Goal: Transaction & Acquisition: Book appointment/travel/reservation

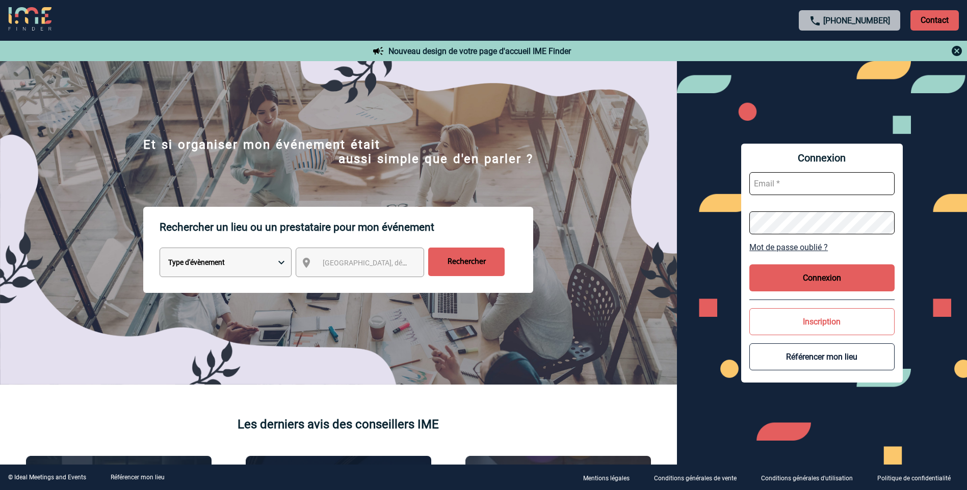
type input "C.DOMINGUES@cnr.tm.fr"
click at [822, 280] on button "Connexion" at bounding box center [821, 278] width 145 height 27
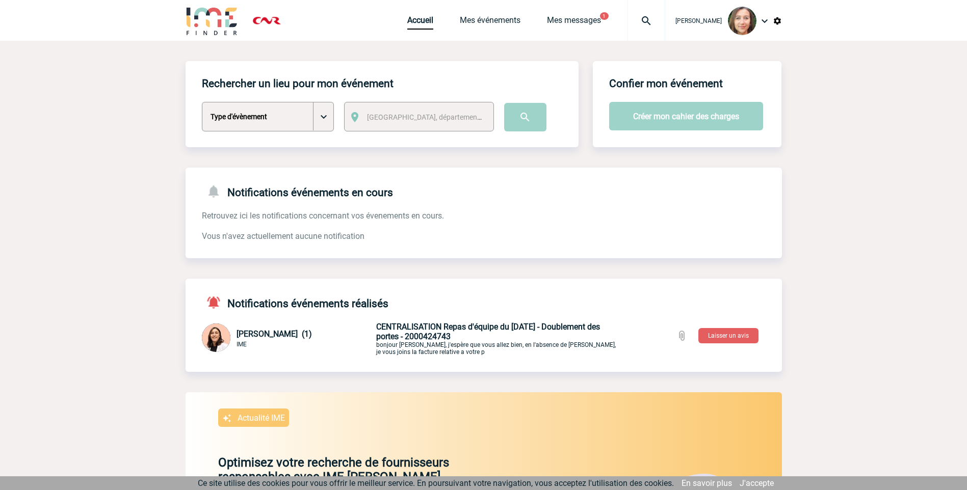
click at [246, 129] on select "Type d'évènement Séminaire avec nuitée Séminaire sans nuitée Repas de groupe Te…" at bounding box center [268, 117] width 132 height 30
select select "8"
click at [202, 102] on select "Type d'évènement Séminaire avec nuitée Séminaire sans nuitée Repas de groupe Te…" at bounding box center [268, 117] width 132 height 30
click at [415, 115] on span "Ville, département, région..." at bounding box center [438, 117] width 142 height 8
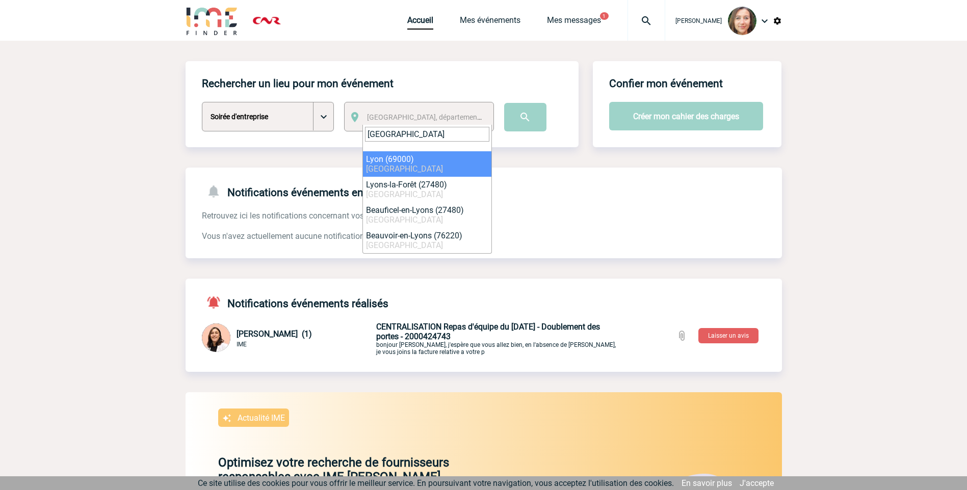
type input "lyon"
select select "36544"
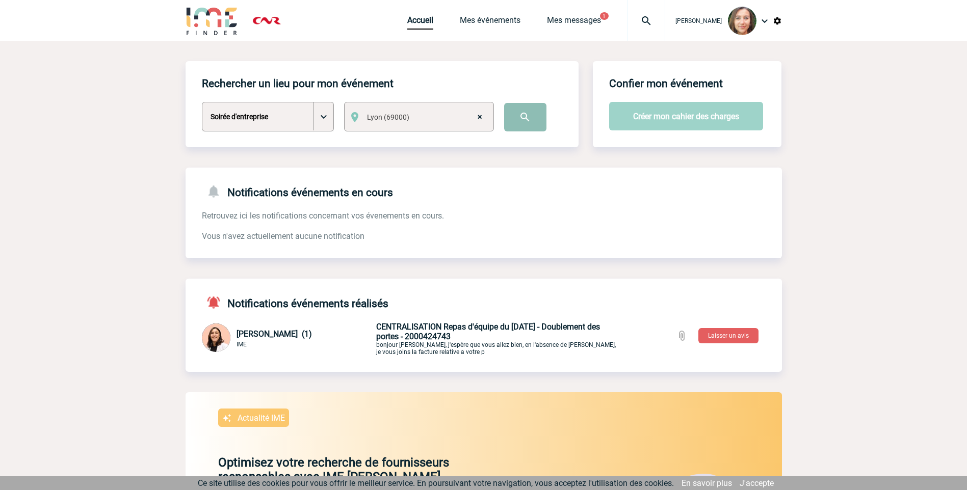
click at [531, 125] on input "image" at bounding box center [525, 117] width 42 height 29
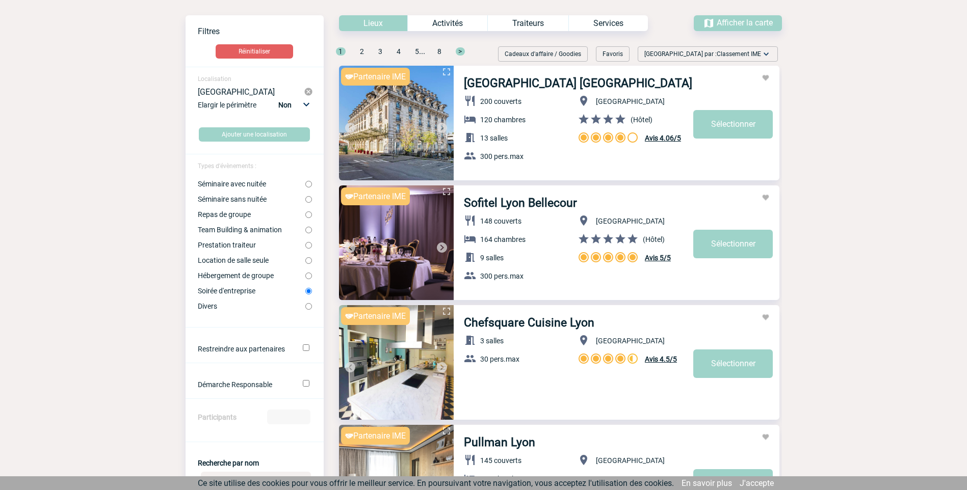
scroll to position [102, 0]
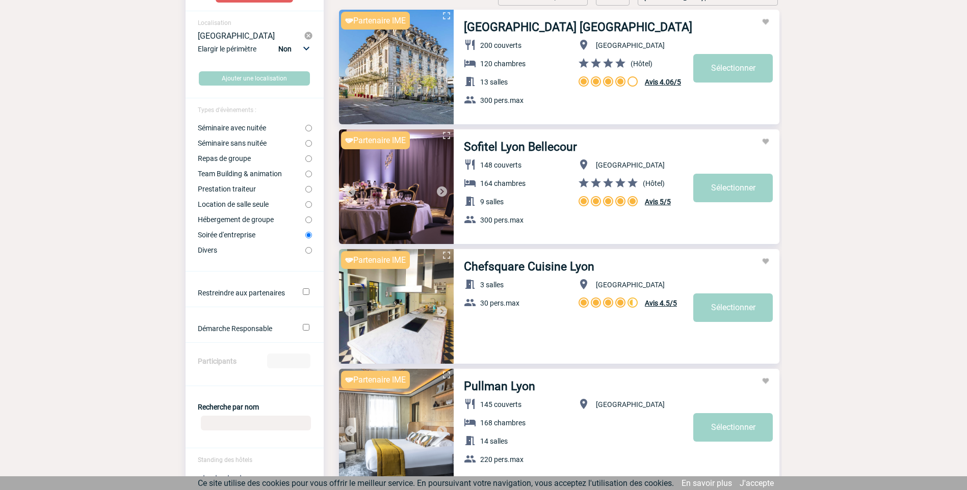
click at [290, 358] on input "Participants" at bounding box center [288, 361] width 43 height 15
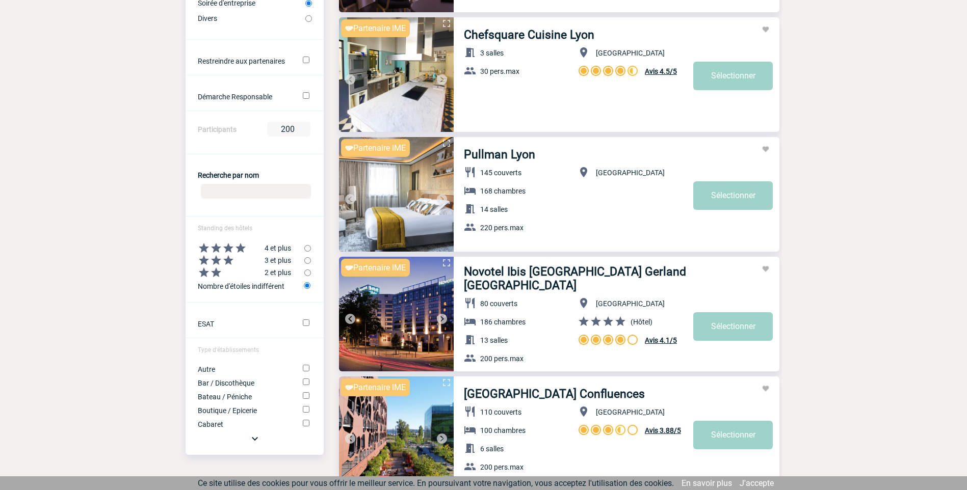
scroll to position [408, 0]
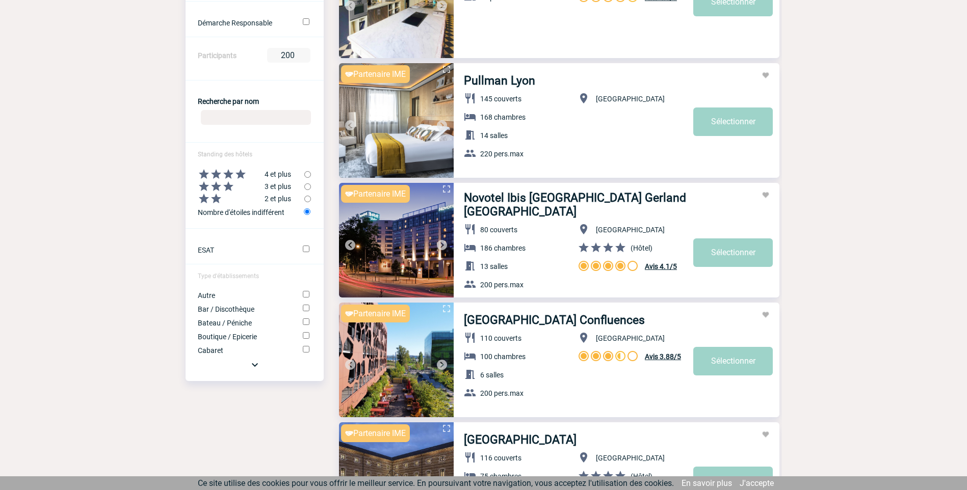
type input "200"
click at [255, 366] on img at bounding box center [255, 365] width 12 height 12
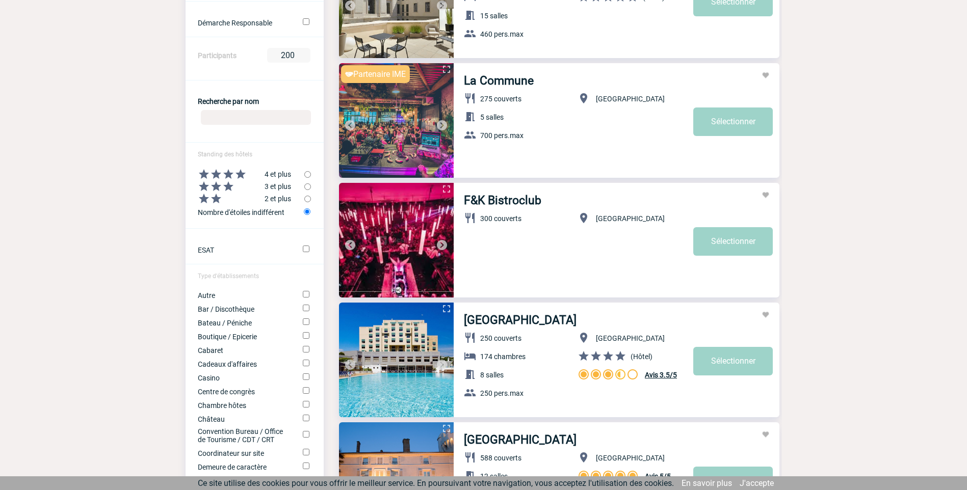
drag, startPoint x: 488, startPoint y: 324, endPoint x: 859, endPoint y: 324, distance: 371.0
click at [550, 324] on link "[GEOGRAPHIC_DATA]" at bounding box center [520, 320] width 113 height 14
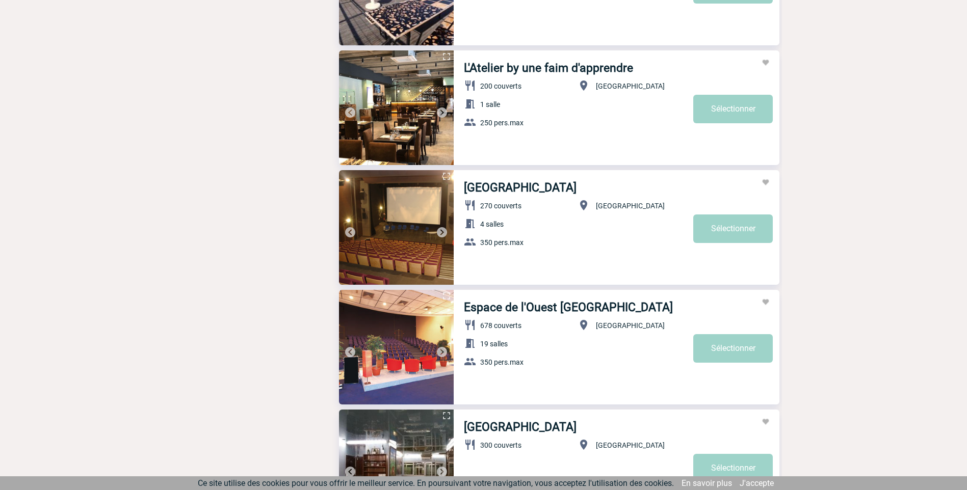
scroll to position [1226, 0]
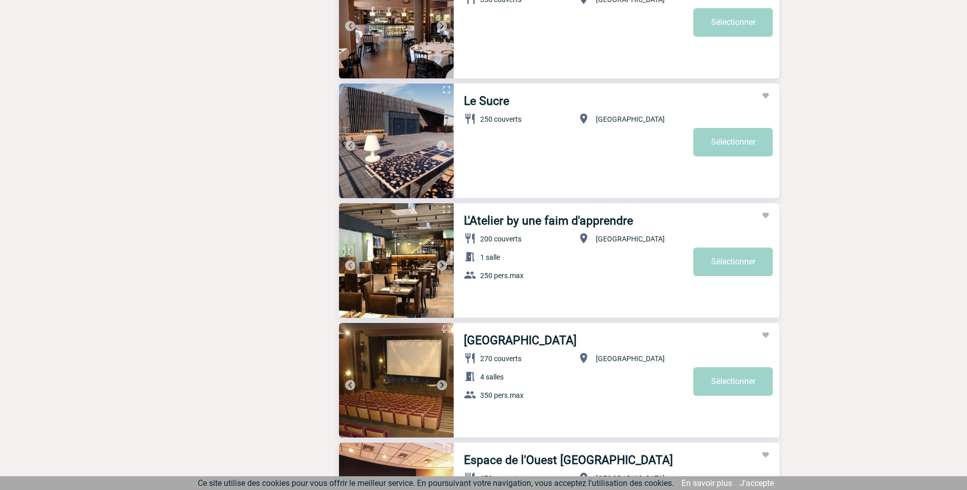
drag, startPoint x: 570, startPoint y: 222, endPoint x: 870, endPoint y: 202, distance: 301.3
drag, startPoint x: 580, startPoint y: 222, endPoint x: 843, endPoint y: 252, distance: 264.1
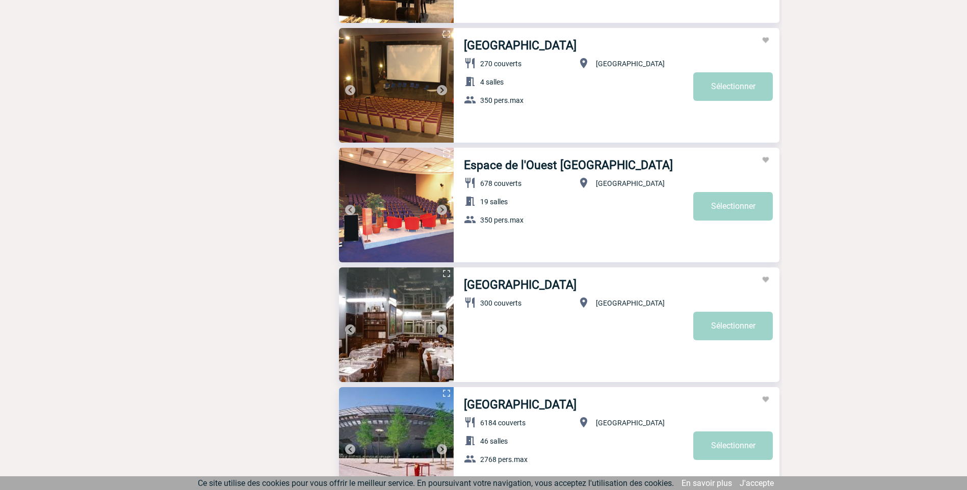
scroll to position [1481, 0]
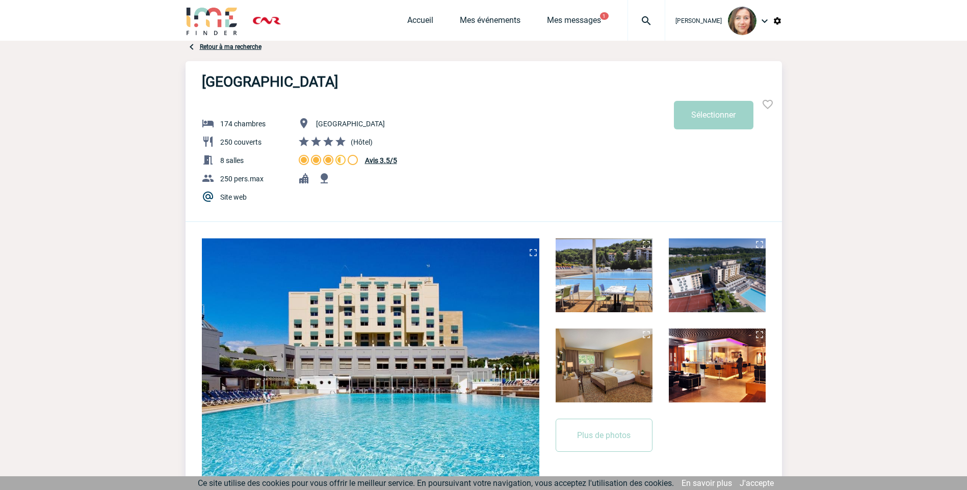
click at [234, 196] on link "Site web" at bounding box center [233, 197] width 27 height 8
click at [580, 21] on link "Mes messages" at bounding box center [574, 22] width 54 height 14
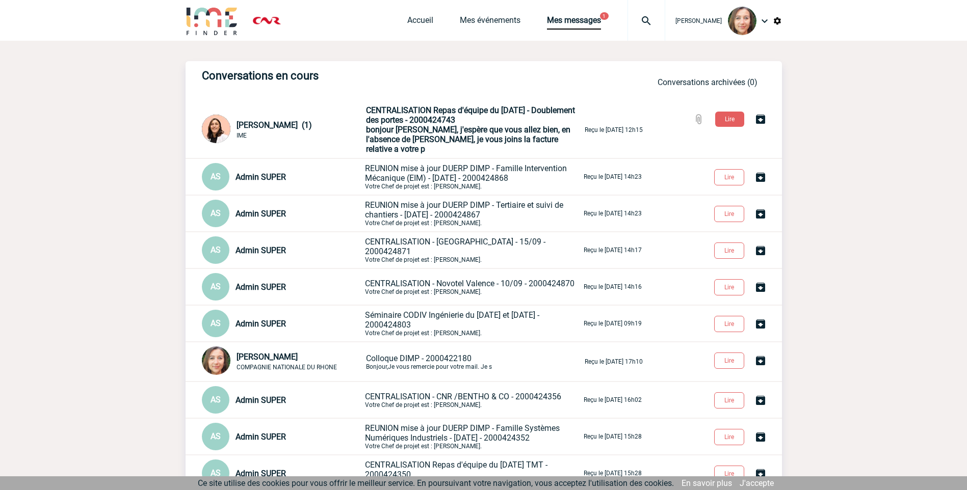
click at [474, 130] on span "bonjour Carla, j'espère que vous allez bien, en l'absence de Berengère, je vous…" at bounding box center [468, 139] width 204 height 29
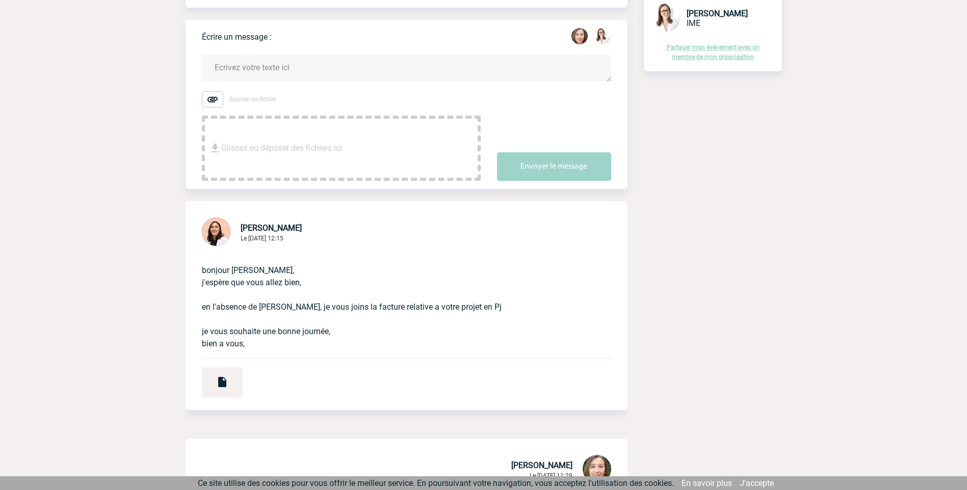
scroll to position [153, 0]
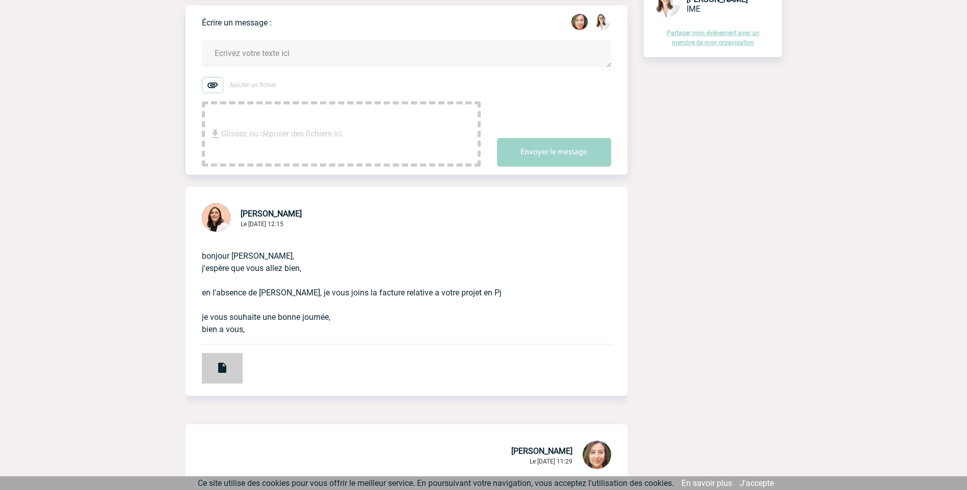
click at [230, 381] on div at bounding box center [222, 368] width 41 height 31
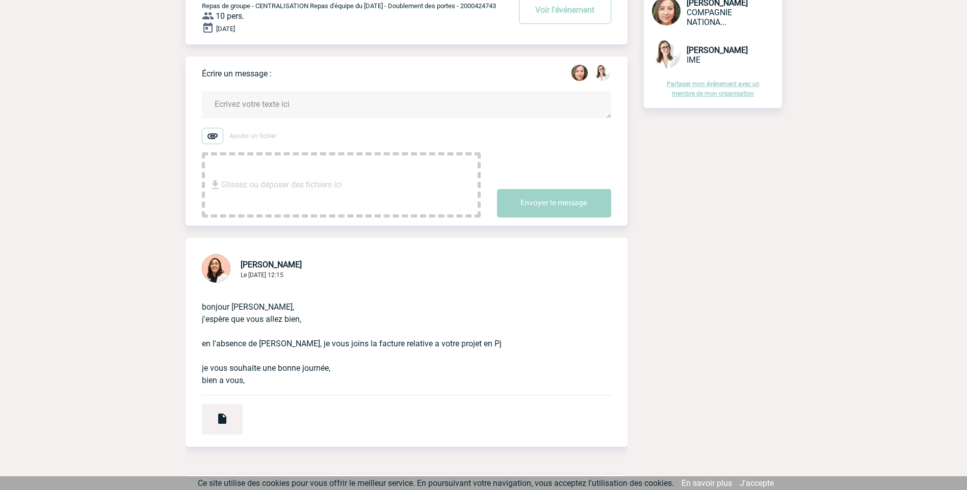
scroll to position [0, 0]
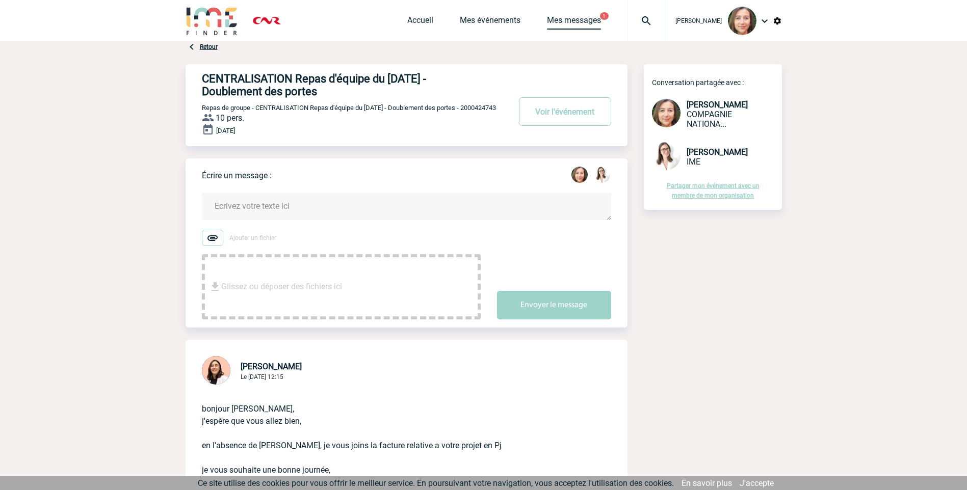
click at [586, 22] on link "Mes messages" at bounding box center [574, 22] width 54 height 14
